Goal: Task Accomplishment & Management: Complete application form

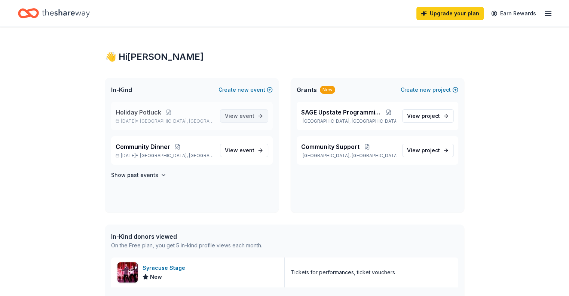
click at [231, 112] on span "View event" at bounding box center [240, 115] width 30 height 9
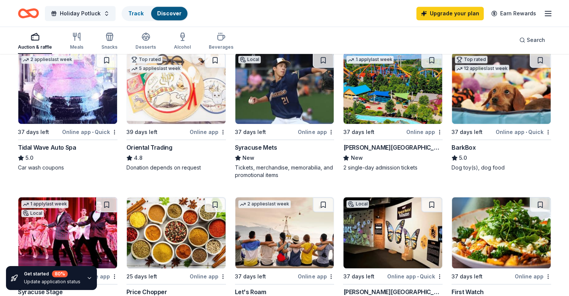
scroll to position [412, 0]
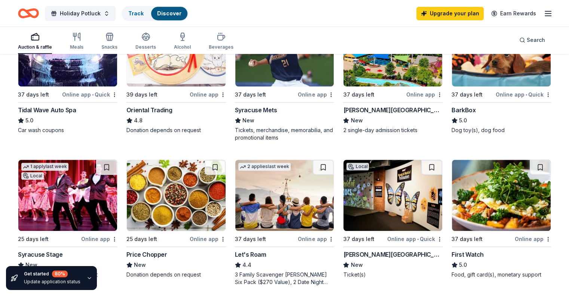
click at [452, 109] on div "BarkBox" at bounding box center [464, 109] width 24 height 9
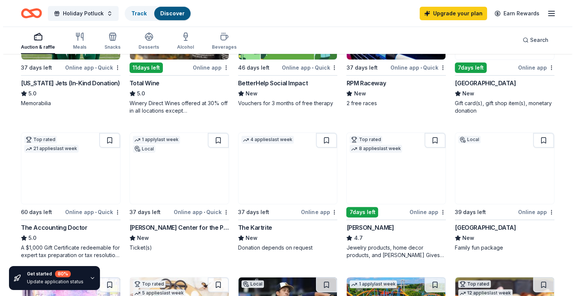
scroll to position [0, 0]
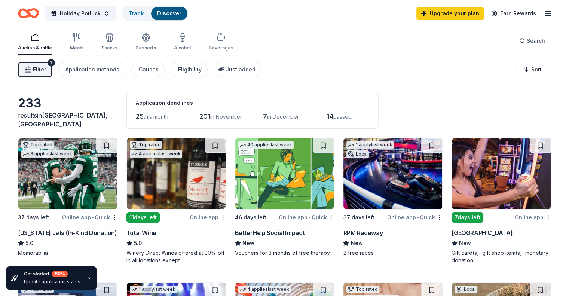
click at [52, 71] on button "Filter 2" at bounding box center [35, 69] width 34 height 15
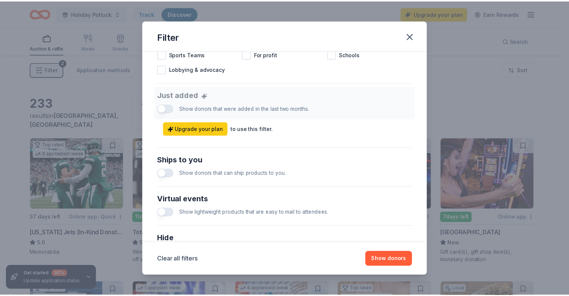
scroll to position [351, 0]
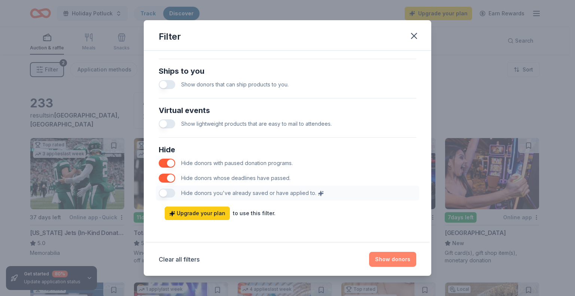
click at [385, 260] on button "Show donors" at bounding box center [392, 259] width 47 height 15
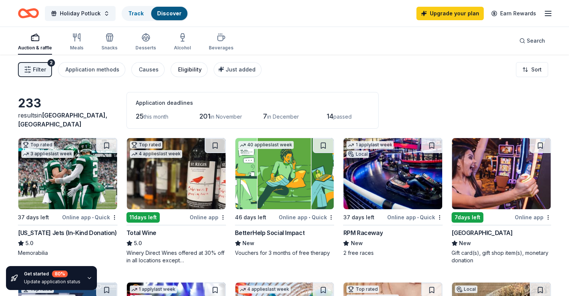
click at [202, 71] on div "Eligibility" at bounding box center [190, 69] width 24 height 9
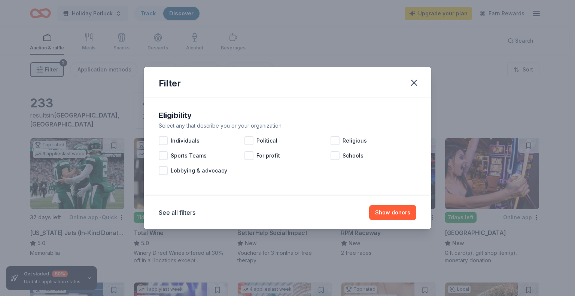
click at [207, 71] on div "Filter" at bounding box center [287, 82] width 287 height 30
click at [415, 80] on icon "button" at bounding box center [414, 82] width 10 height 10
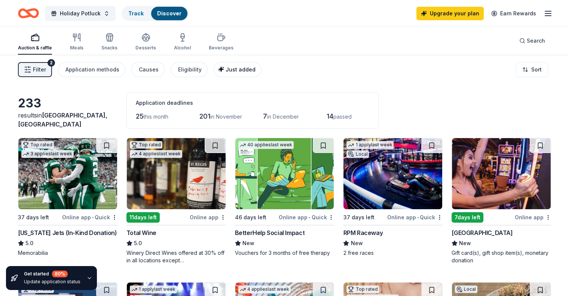
click at [232, 73] on div "Just added" at bounding box center [238, 69] width 34 height 9
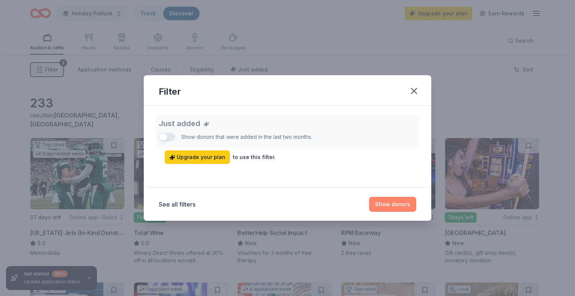
click at [394, 207] on button "Show donors" at bounding box center [392, 204] width 47 height 15
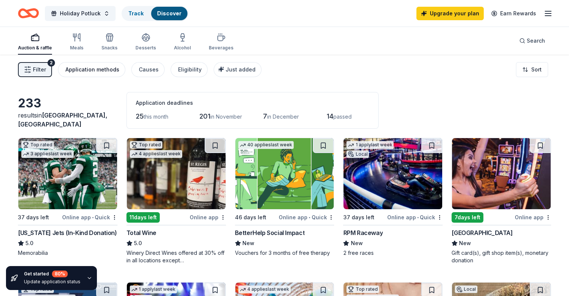
click at [100, 71] on div "Application methods" at bounding box center [92, 69] width 54 height 9
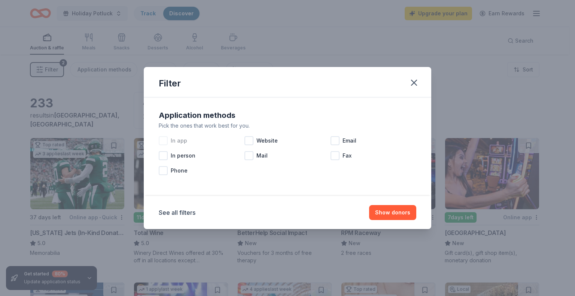
click at [159, 140] on div at bounding box center [163, 140] width 9 height 9
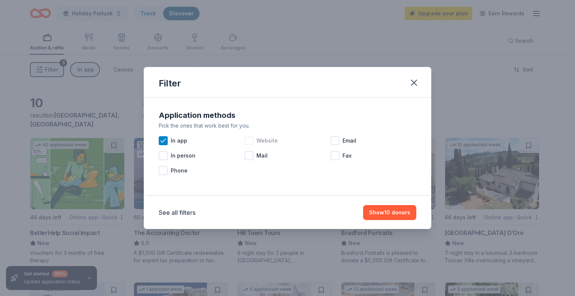
click at [246, 141] on div at bounding box center [248, 140] width 9 height 9
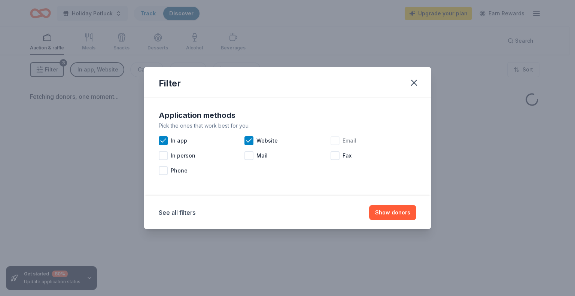
click at [334, 136] on div at bounding box center [334, 140] width 9 height 9
click at [388, 205] on button "Show donors" at bounding box center [392, 212] width 47 height 15
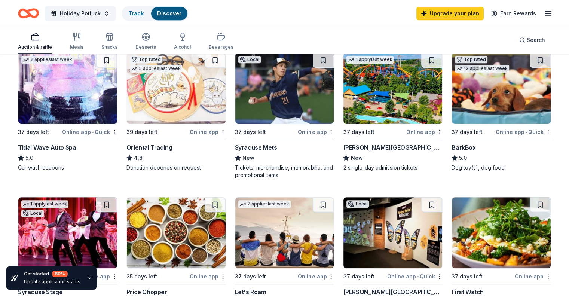
scroll to position [524, 0]
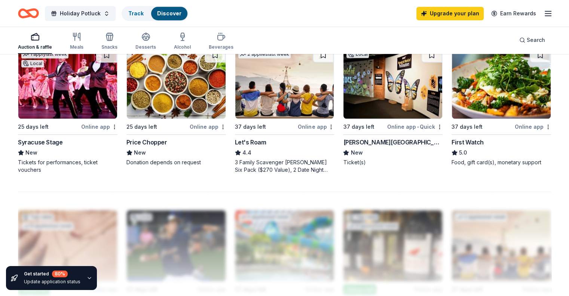
click at [47, 140] on div "Syracuse Stage" at bounding box center [40, 142] width 45 height 9
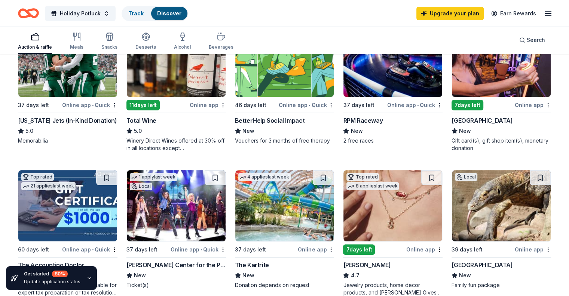
scroll to position [0, 0]
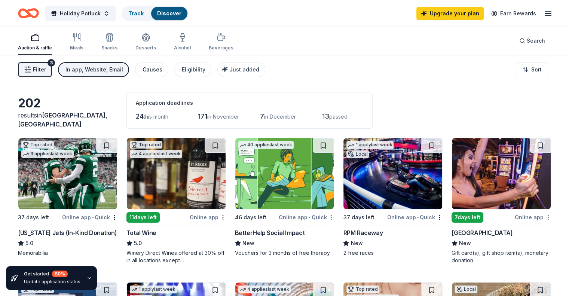
click at [162, 68] on div "Causes" at bounding box center [153, 69] width 20 height 9
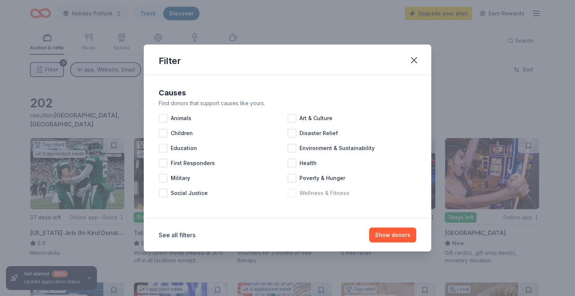
click at [289, 195] on div at bounding box center [291, 193] width 9 height 9
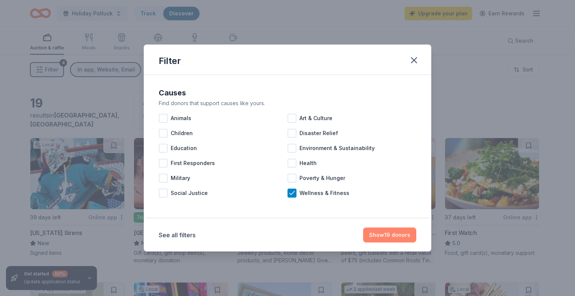
click at [390, 232] on button "Show 19 donors" at bounding box center [389, 234] width 53 height 15
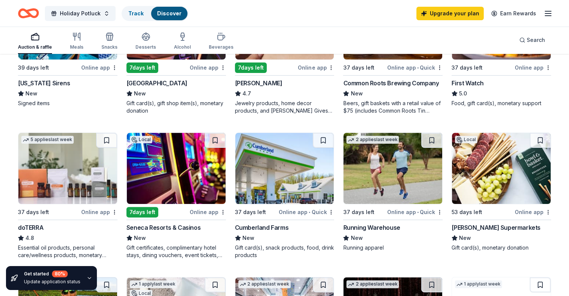
scroll to position [224, 0]
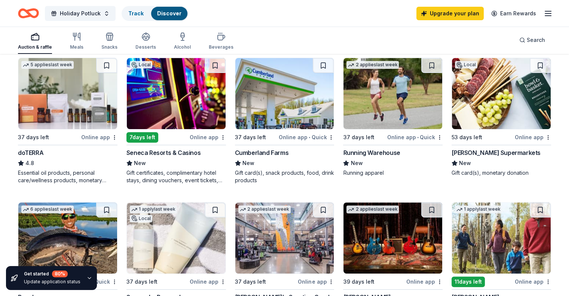
click at [60, 115] on img at bounding box center [67, 93] width 99 height 71
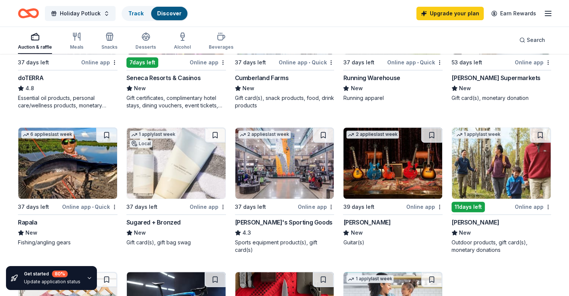
click at [381, 163] on img at bounding box center [392, 163] width 99 height 71
click at [176, 184] on img at bounding box center [176, 163] width 99 height 71
drag, startPoint x: 235, startPoint y: 163, endPoint x: 224, endPoint y: 163, distance: 10.5
click at [234, 163] on div "Local 39 days left Online app New York Sirens New Signed items 7 days left Onli…" at bounding box center [284, 118] width 533 height 560
click at [248, 164] on img at bounding box center [284, 163] width 99 height 71
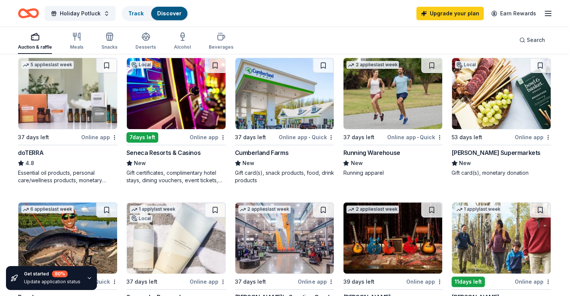
scroll to position [0, 0]
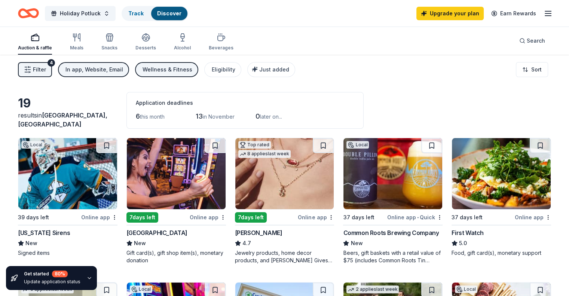
click at [180, 68] on div "Wellness & Fitness" at bounding box center [168, 69] width 50 height 9
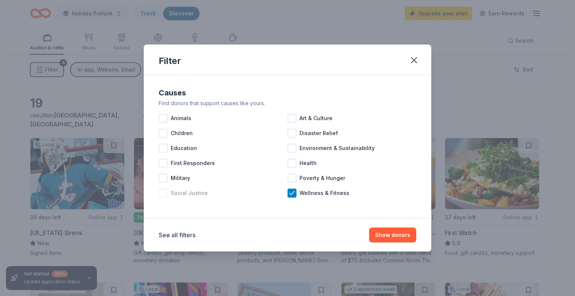
click at [284, 188] on div "Social Justice" at bounding box center [223, 193] width 129 height 15
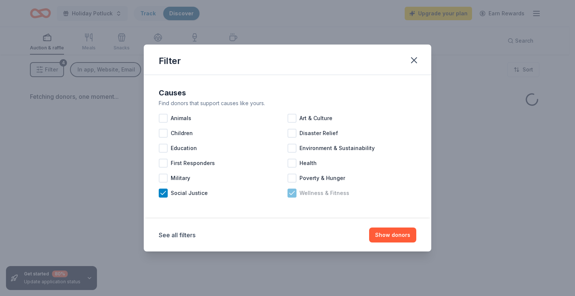
click at [290, 197] on div "Animals Art & Culture Children Disaster Relief Education Environment & Sustaina…" at bounding box center [287, 156] width 257 height 90
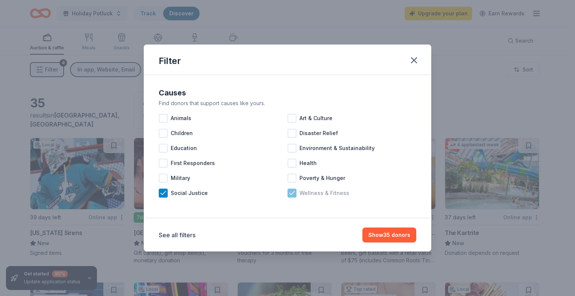
click at [292, 191] on icon at bounding box center [291, 192] width 7 height 7
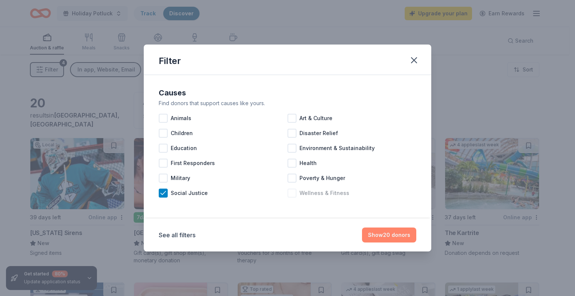
click at [401, 235] on button "Show 20 donors" at bounding box center [389, 234] width 54 height 15
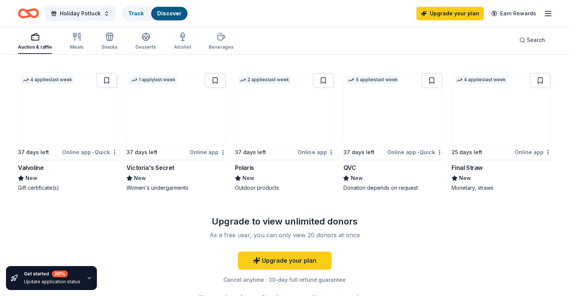
scroll to position [423, 0]
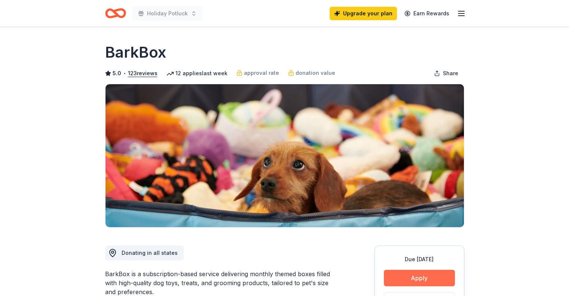
click at [413, 273] on button "Apply" at bounding box center [419, 278] width 71 height 16
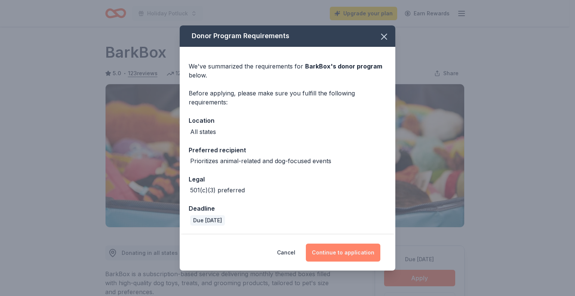
click at [357, 253] on button "Continue to application" at bounding box center [343, 253] width 74 height 18
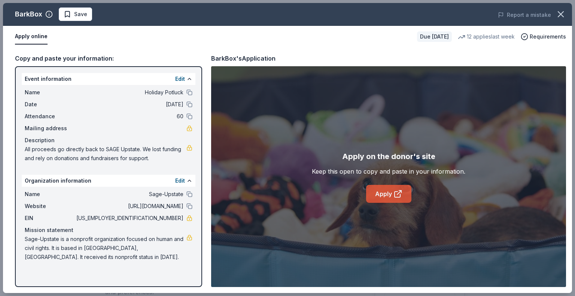
click at [383, 190] on link "Apply" at bounding box center [388, 194] width 45 height 18
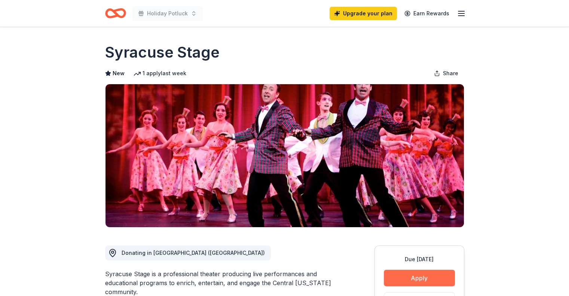
click at [422, 273] on button "Apply" at bounding box center [419, 278] width 71 height 16
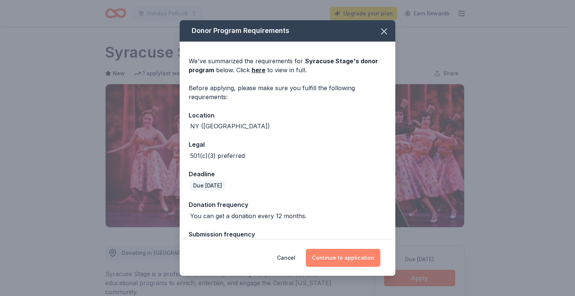
click at [355, 261] on button "Continue to application" at bounding box center [343, 258] width 74 height 18
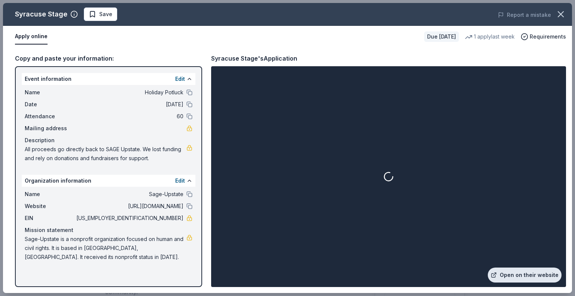
click at [513, 275] on link "Open on their website" at bounding box center [524, 274] width 74 height 15
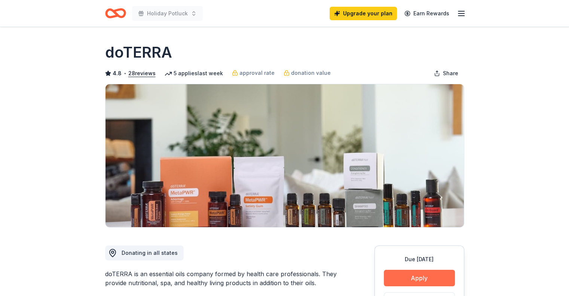
click at [413, 274] on button "Apply" at bounding box center [419, 278] width 71 height 16
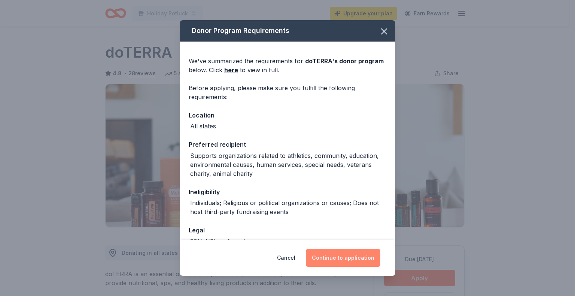
click at [362, 259] on button "Continue to application" at bounding box center [343, 258] width 74 height 18
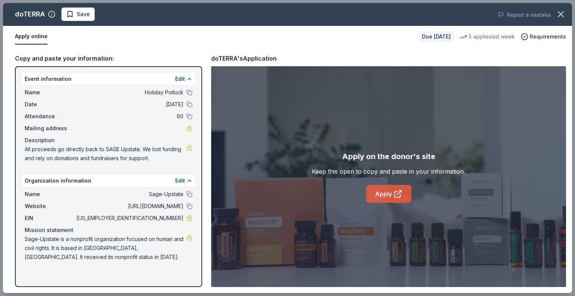
click at [393, 194] on icon at bounding box center [397, 193] width 9 height 9
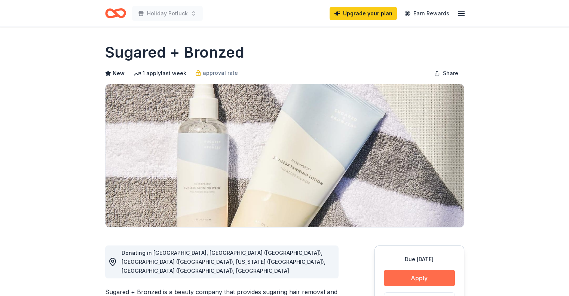
click at [426, 273] on button "Apply" at bounding box center [419, 278] width 71 height 16
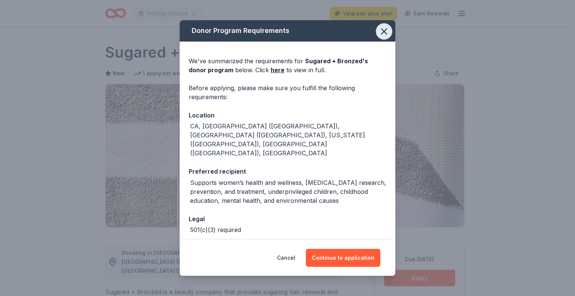
click at [382, 33] on icon "button" at bounding box center [384, 31] width 10 height 10
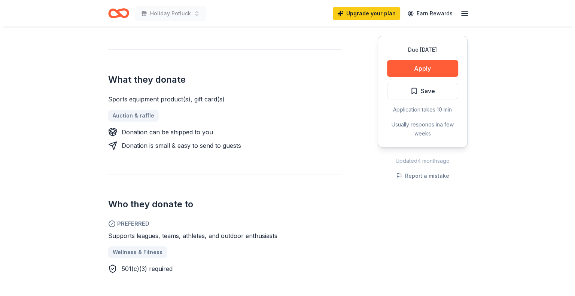
scroll to position [374, 0]
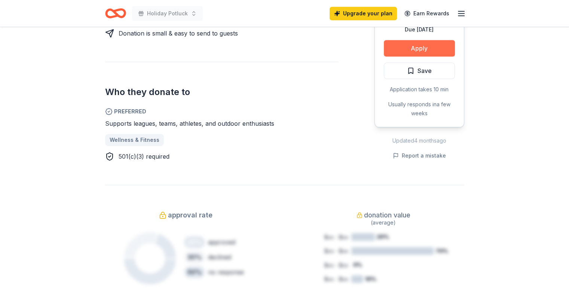
click at [425, 52] on button "Apply" at bounding box center [419, 48] width 71 height 16
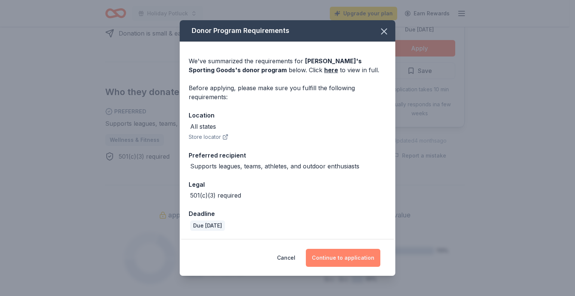
click at [364, 263] on button "Continue to application" at bounding box center [343, 258] width 74 height 18
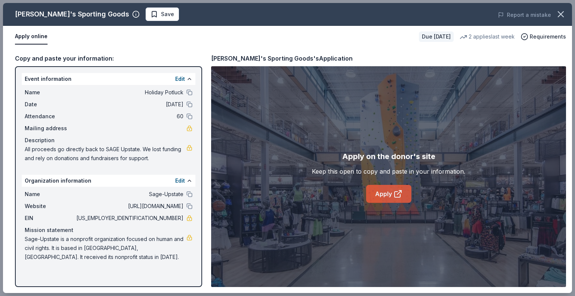
click at [371, 194] on link "Apply" at bounding box center [388, 194] width 45 height 18
